Goal: Check status: Check status

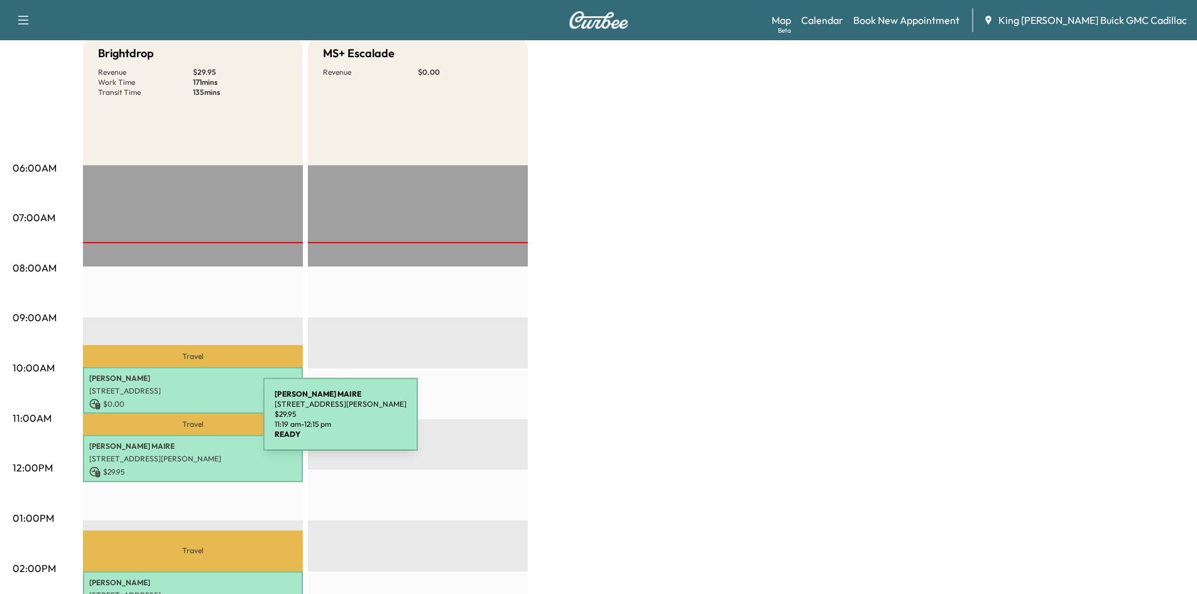
scroll to position [274, 0]
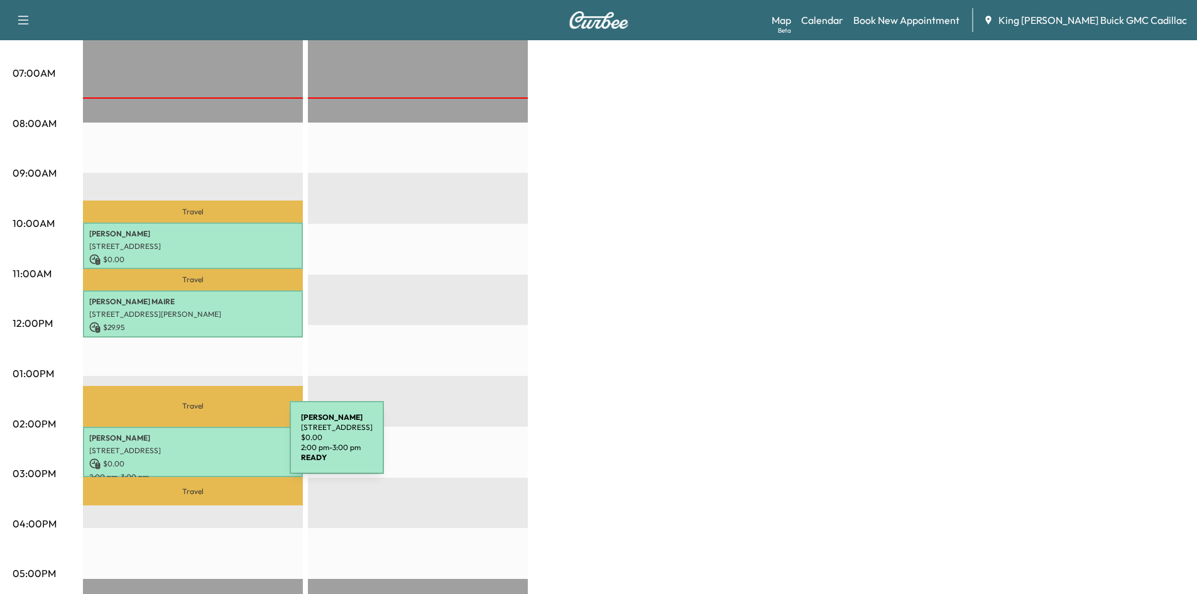
click at [198, 448] on p "[STREET_ADDRESS]" at bounding box center [192, 451] width 207 height 10
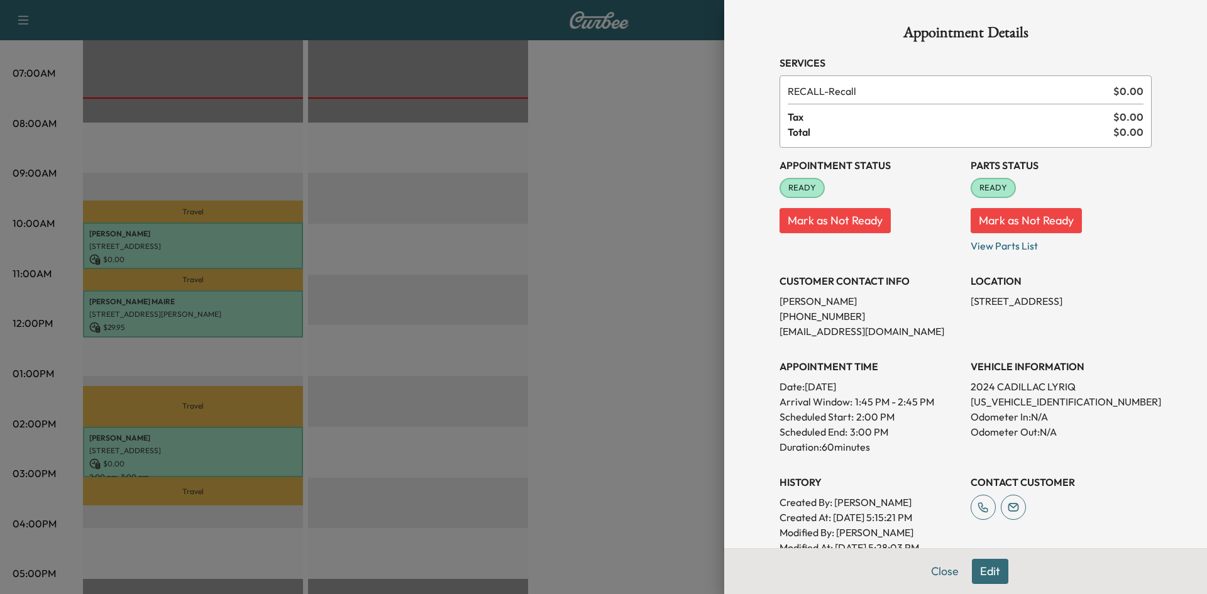
click at [608, 251] on div at bounding box center [603, 297] width 1207 height 594
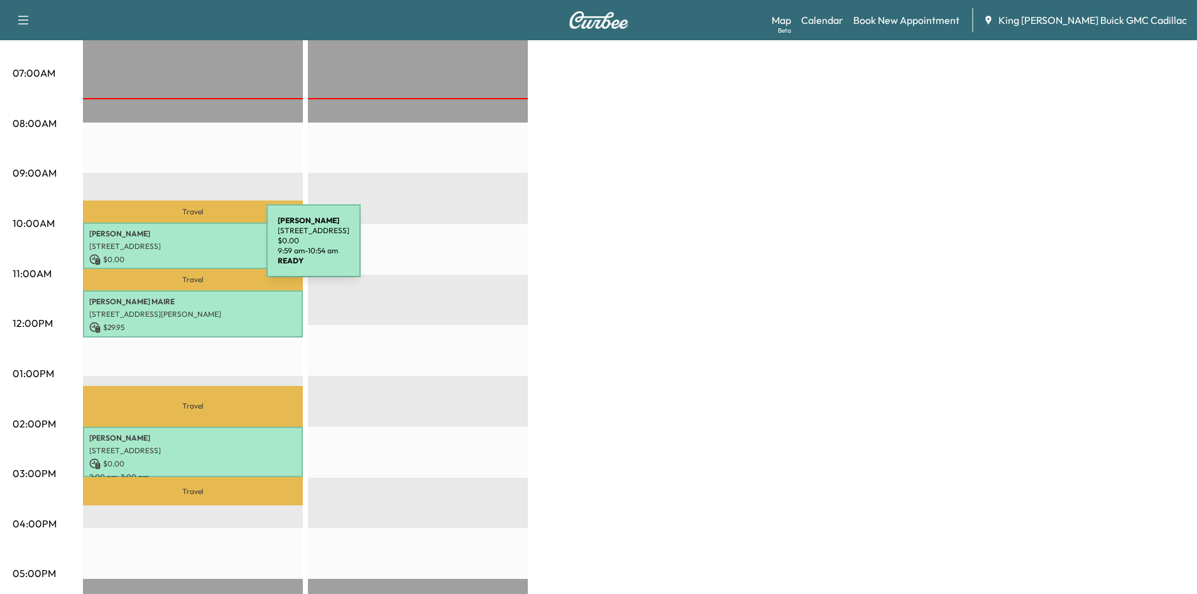
click at [172, 248] on p "[STREET_ADDRESS]" at bounding box center [192, 246] width 207 height 10
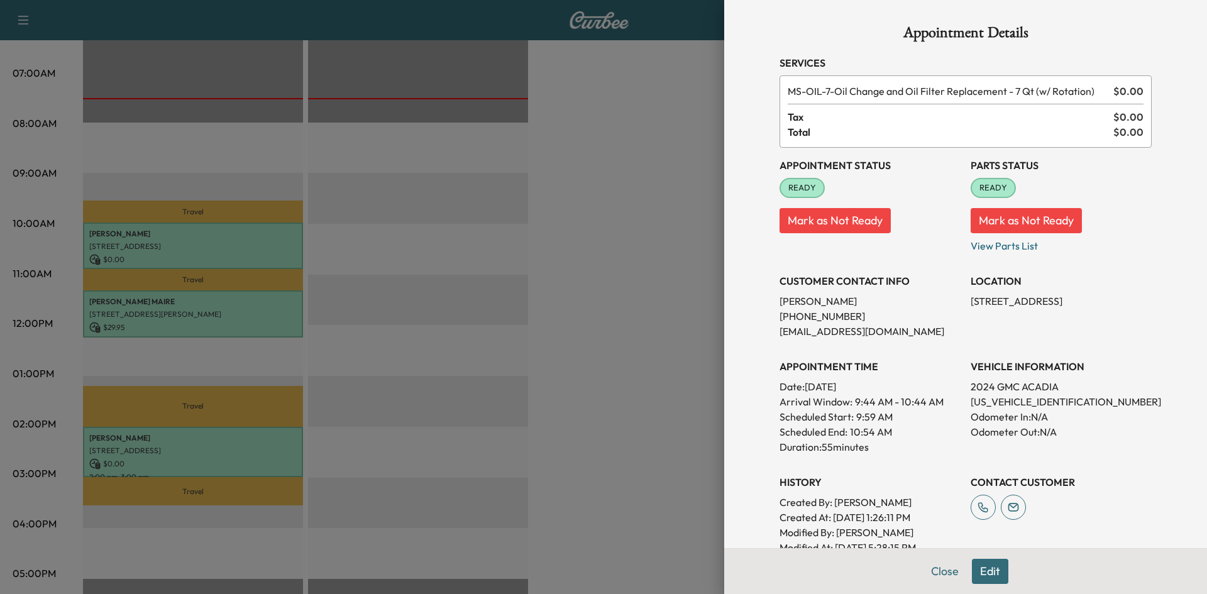
drag, startPoint x: 649, startPoint y: 189, endPoint x: 335, endPoint y: 257, distance: 321.6
click at [647, 188] on div at bounding box center [603, 297] width 1207 height 594
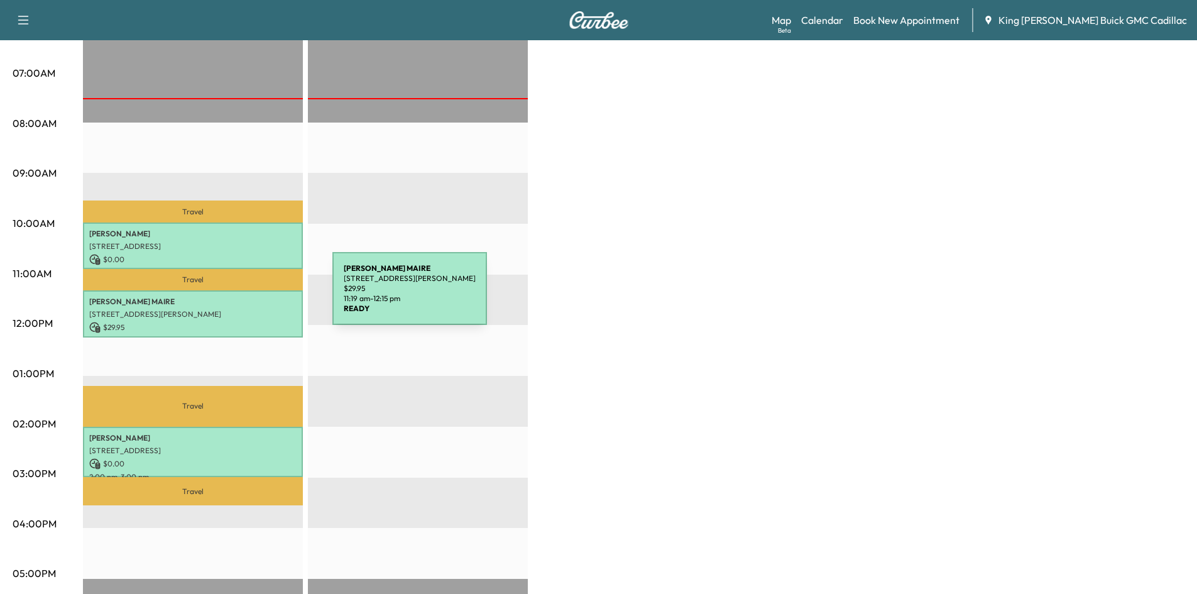
click at [237, 298] on p "[PERSON_NAME]" at bounding box center [192, 302] width 207 height 10
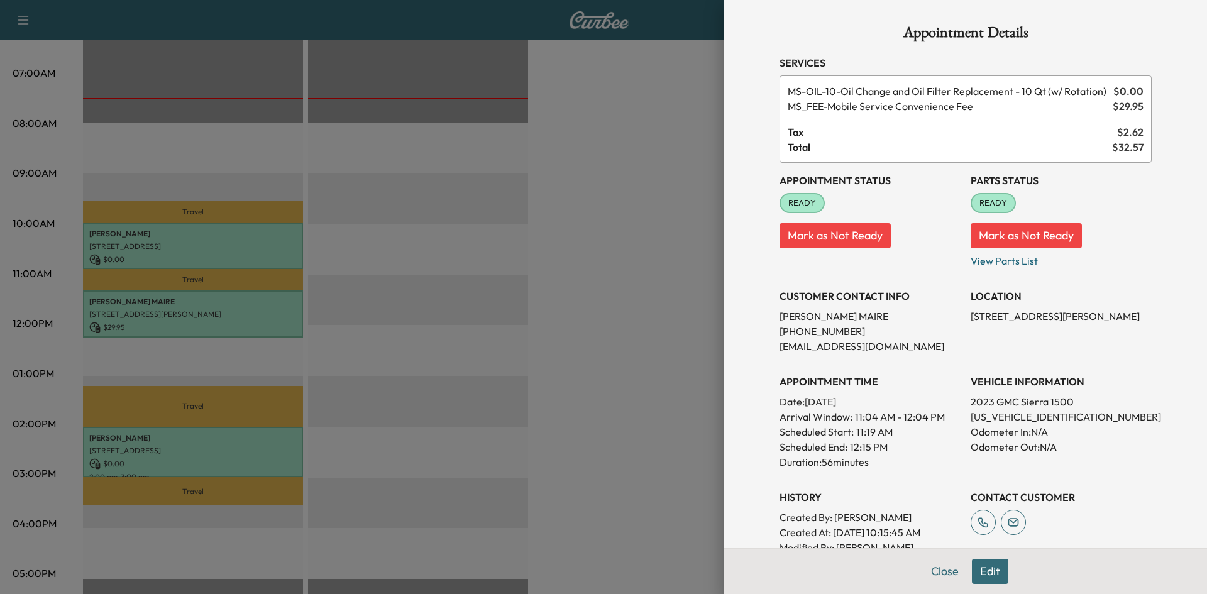
click at [610, 220] on div at bounding box center [603, 297] width 1207 height 594
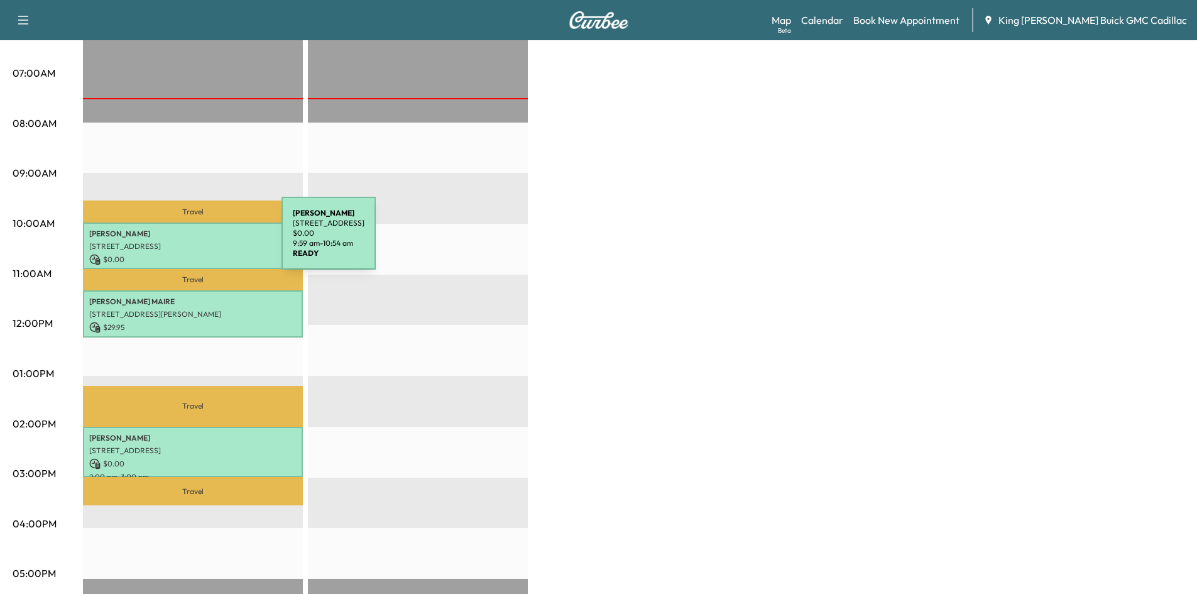
click at [155, 246] on p "[STREET_ADDRESS]" at bounding box center [192, 246] width 207 height 10
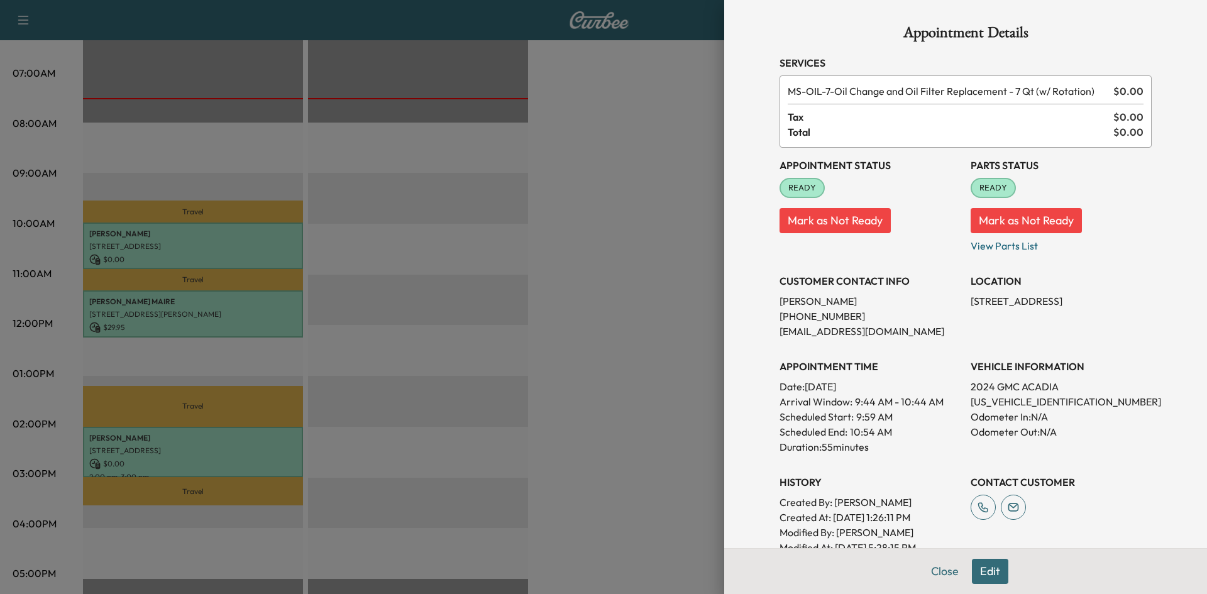
click at [618, 365] on div at bounding box center [603, 297] width 1207 height 594
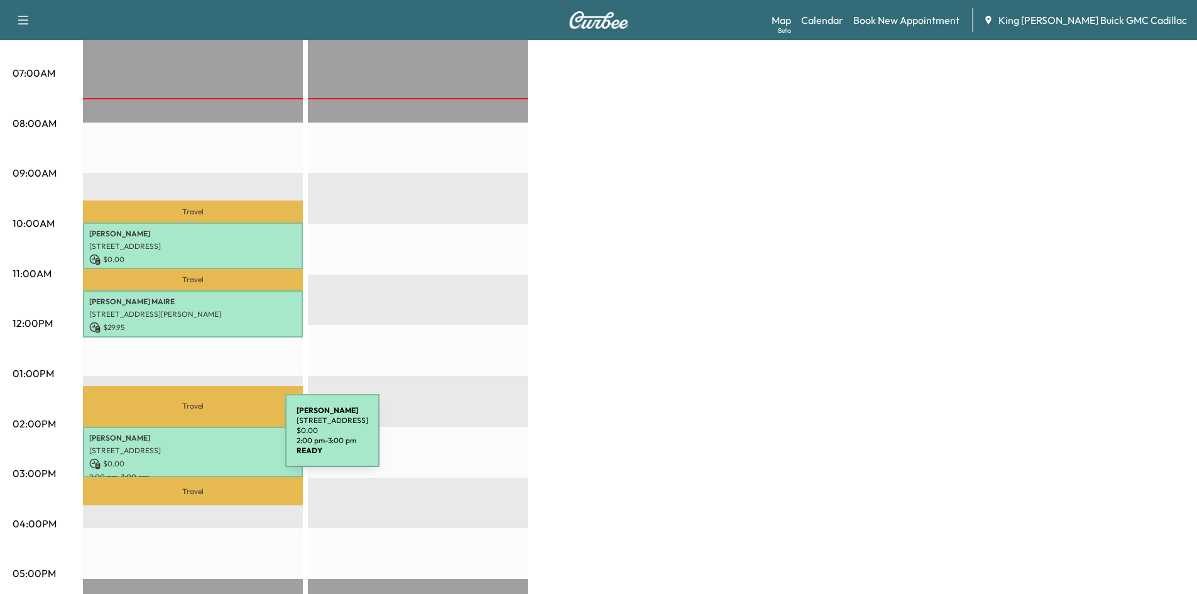
click at [191, 438] on p "[PERSON_NAME]" at bounding box center [192, 438] width 207 height 10
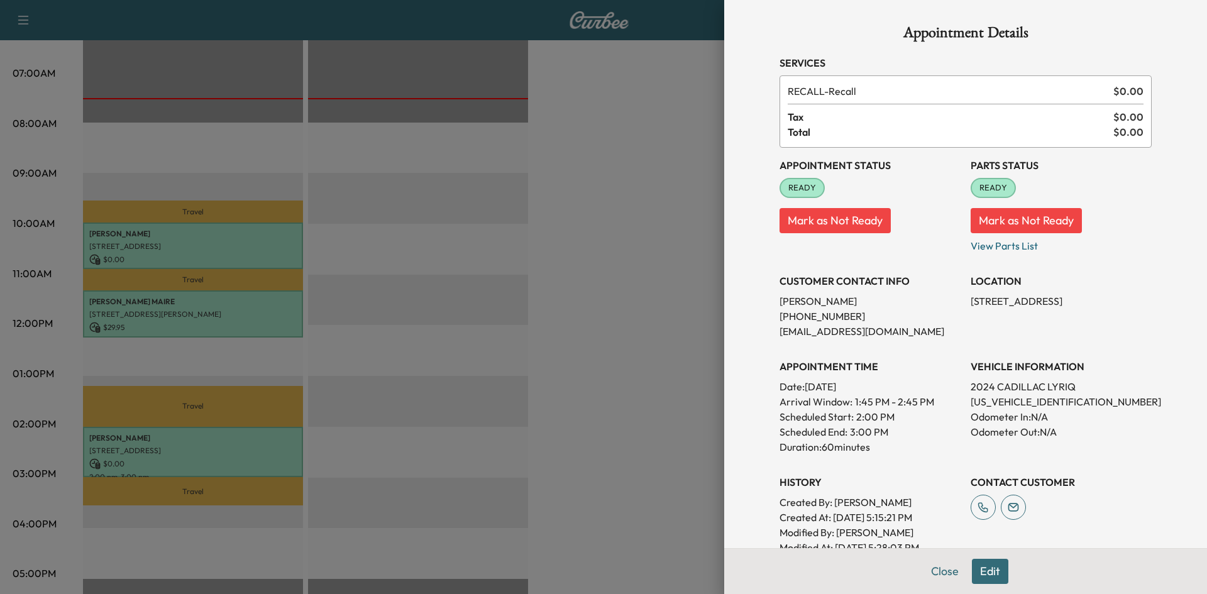
click at [665, 375] on div at bounding box center [603, 297] width 1207 height 594
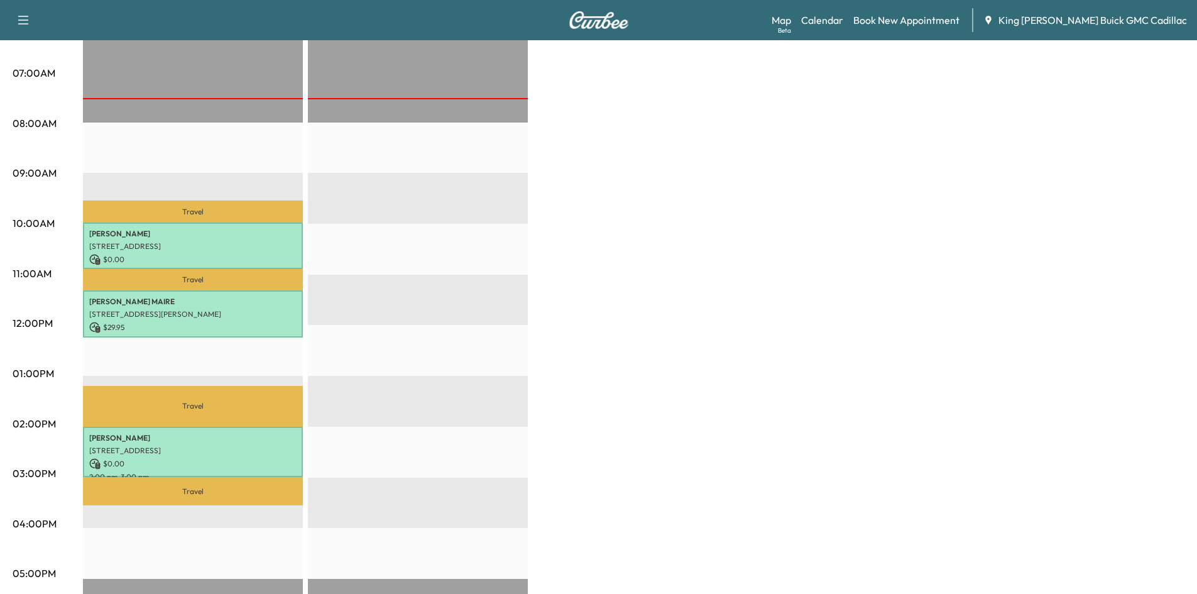
click at [203, 461] on p "$ 0.00" at bounding box center [192, 463] width 207 height 11
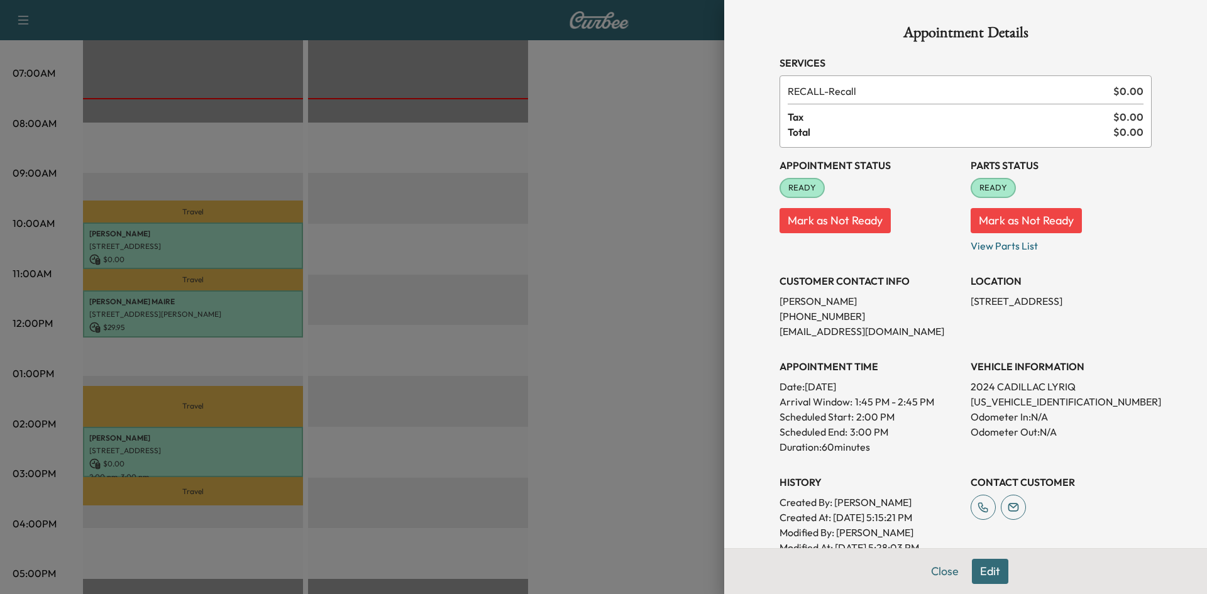
click at [630, 302] on div at bounding box center [603, 297] width 1207 height 594
